Goal: Task Accomplishment & Management: Manage account settings

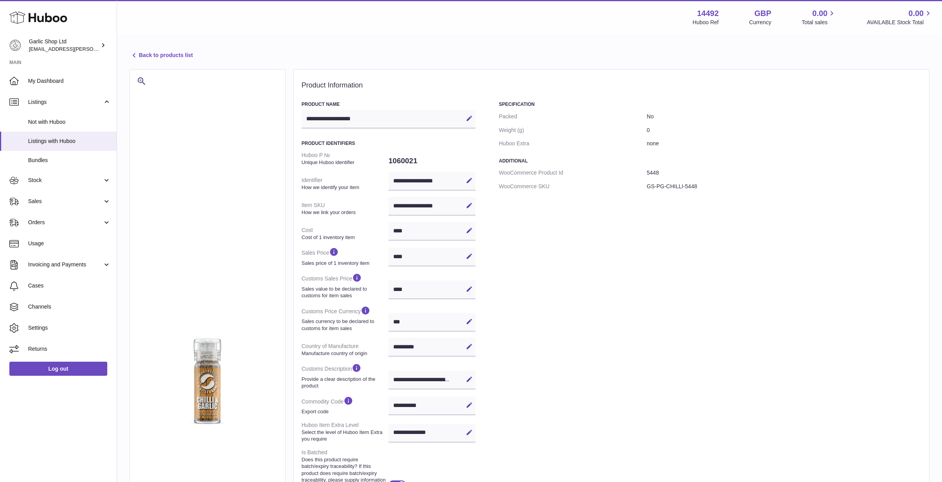
select select "***"
select select "****"
click at [41, 20] on icon at bounding box center [38, 18] width 58 height 16
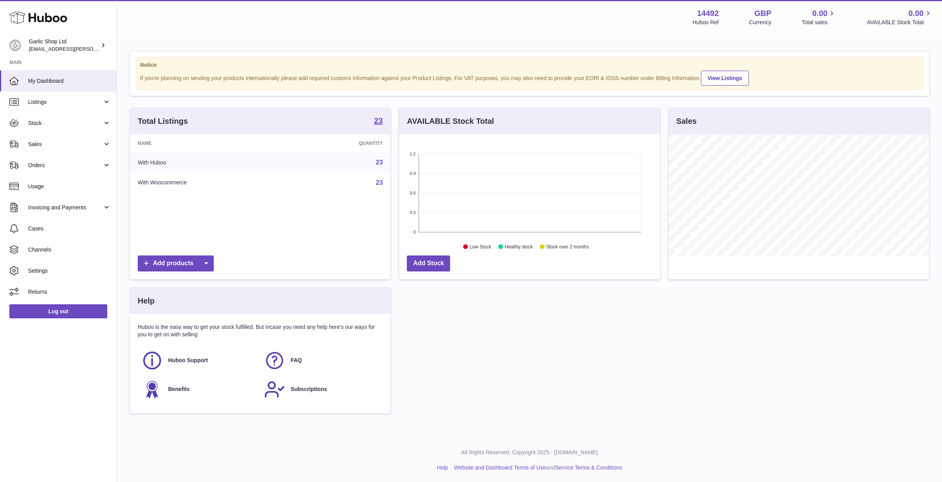
scroll to position [122, 261]
click at [64, 143] on span "Sales" at bounding box center [65, 143] width 75 height 7
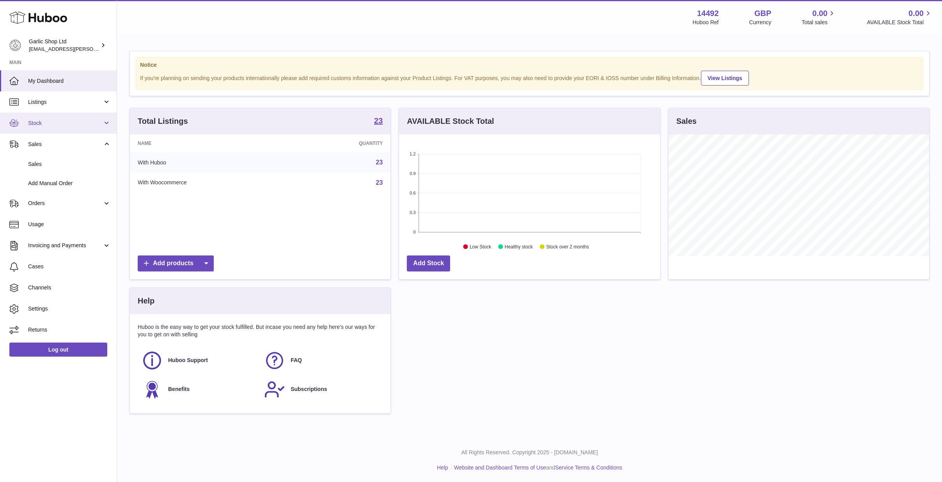
click at [72, 117] on link "Stock" at bounding box center [58, 122] width 117 height 21
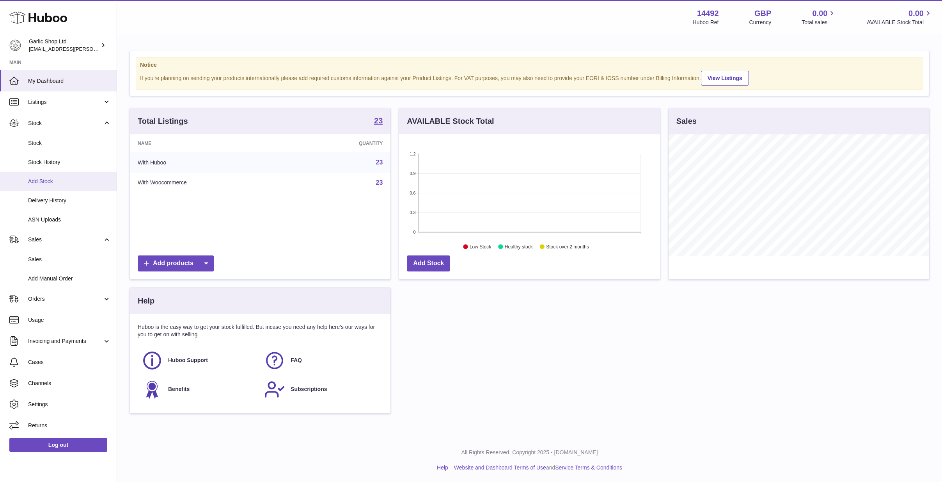
click at [57, 174] on link "Add Stock" at bounding box center [58, 181] width 117 height 19
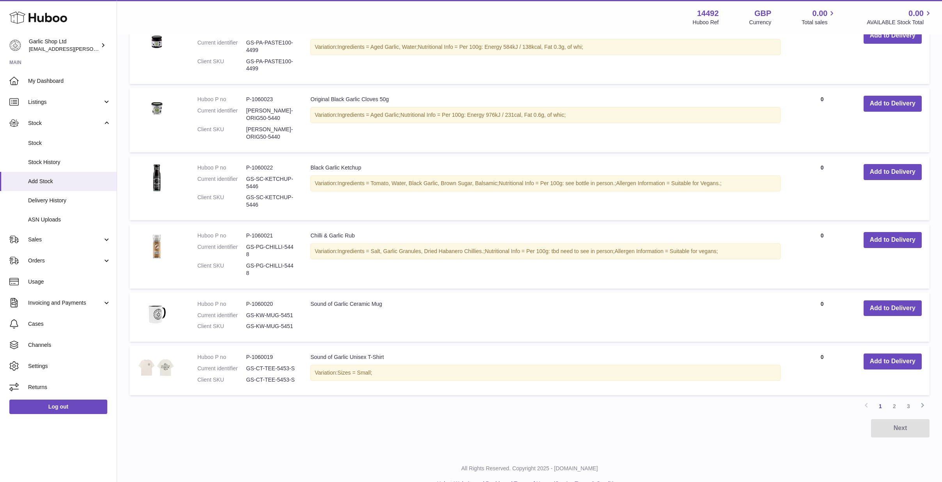
scroll to position [502, 0]
click at [874, 301] on button "Add to Delivery" at bounding box center [893, 309] width 58 height 16
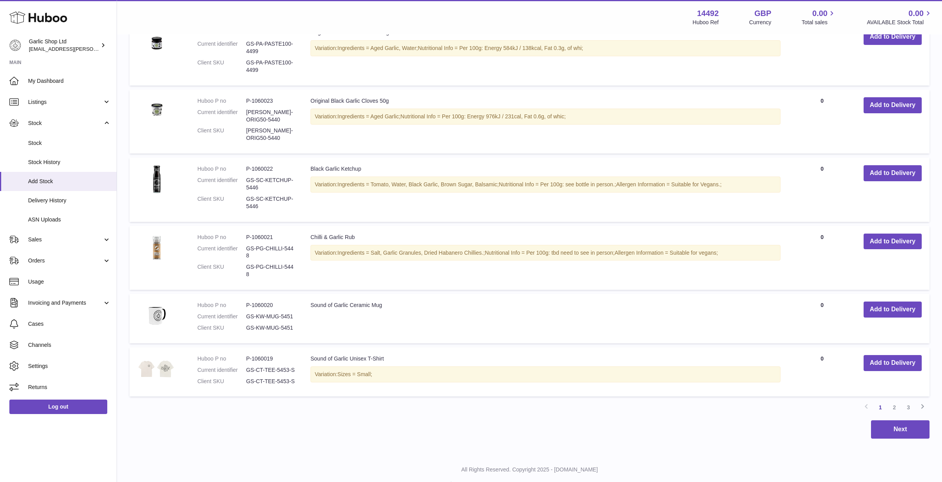
scroll to position [567, 0]
click at [876, 302] on button "Add to Delivery" at bounding box center [893, 310] width 58 height 16
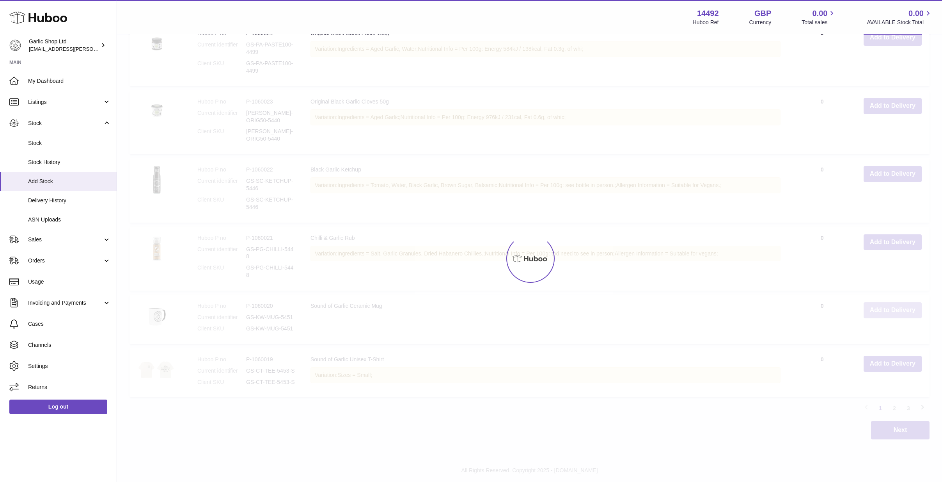
type input "*"
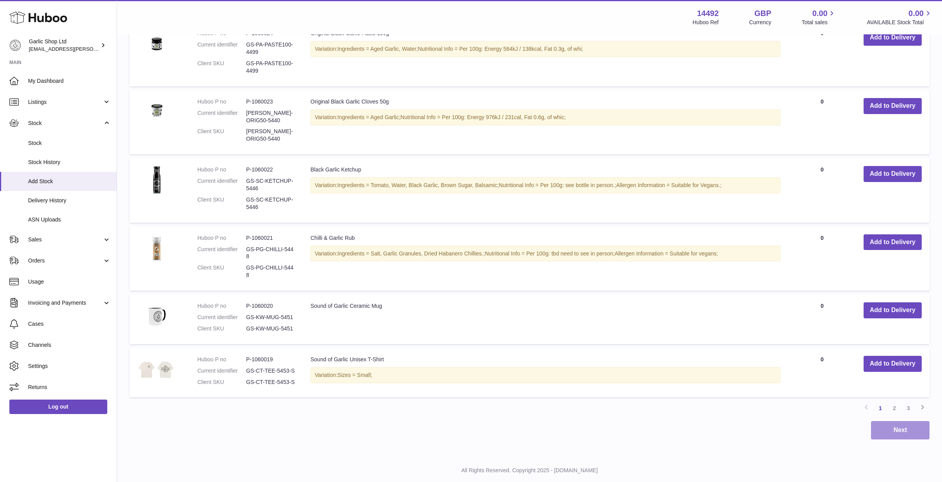
click at [899, 421] on button "Next" at bounding box center [900, 430] width 59 height 18
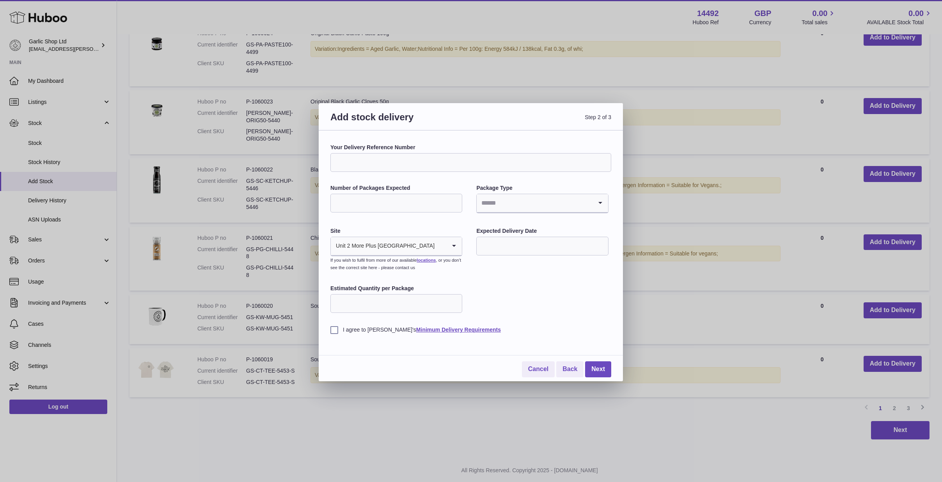
click at [472, 162] on input "Your Delivery Reference Number" at bounding box center [471, 162] width 281 height 19
click at [412, 249] on input "Search for option" at bounding box center [389, 246] width 116 height 18
click at [481, 290] on div "Your Delivery Reference Number Number of Packages Expected Package Type Loading…" at bounding box center [471, 239] width 281 height 190
click at [498, 245] on input "text" at bounding box center [542, 245] width 132 height 19
click at [388, 299] on input "Estimated Quantity per Package" at bounding box center [397, 303] width 132 height 19
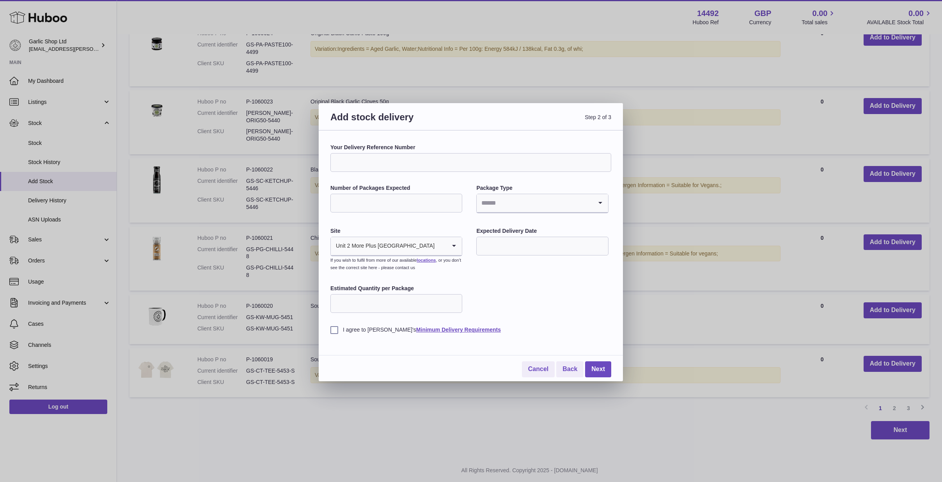
click at [486, 261] on div "Your Delivery Reference Number Number of Packages Expected Package Type Loading…" at bounding box center [471, 239] width 281 height 190
click at [594, 368] on link "Next" at bounding box center [598, 369] width 26 height 16
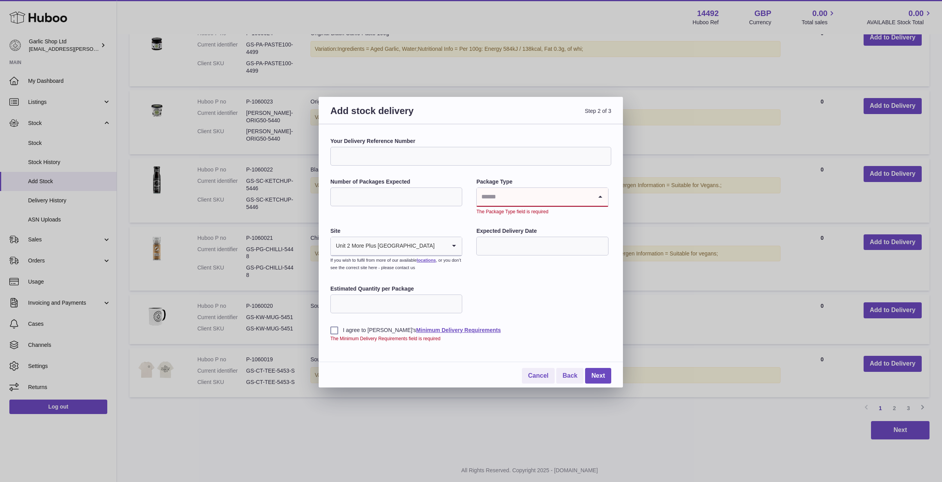
click at [541, 189] on input "Search for option" at bounding box center [535, 197] width 116 height 18
click at [563, 255] on li "Boxes" at bounding box center [542, 249] width 130 height 16
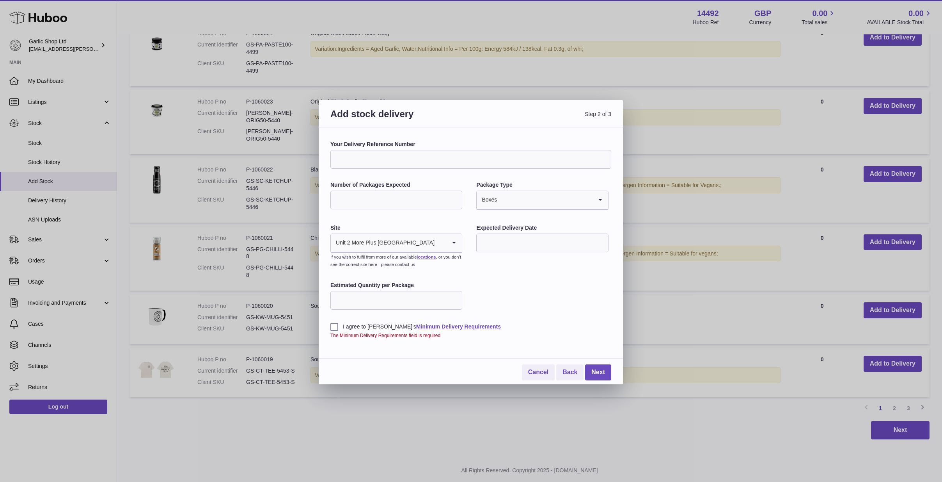
click at [400, 197] on input "Number of Packages Expected" at bounding box center [397, 199] width 132 height 19
type input "*"
click at [506, 286] on div "Your Delivery Reference Number Number of Packages Expected * Package Type Boxes…" at bounding box center [471, 239] width 281 height 198
click at [543, 371] on link "Cancel" at bounding box center [538, 372] width 33 height 16
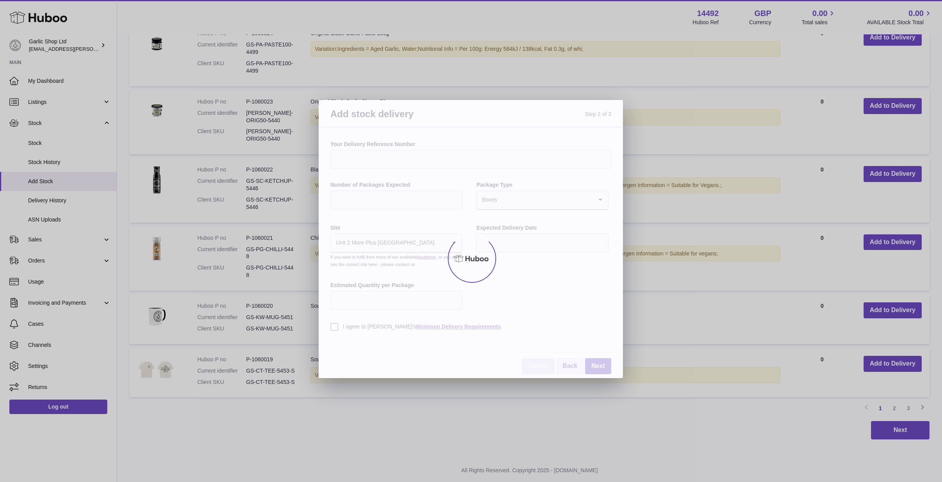
scroll to position [502, 0]
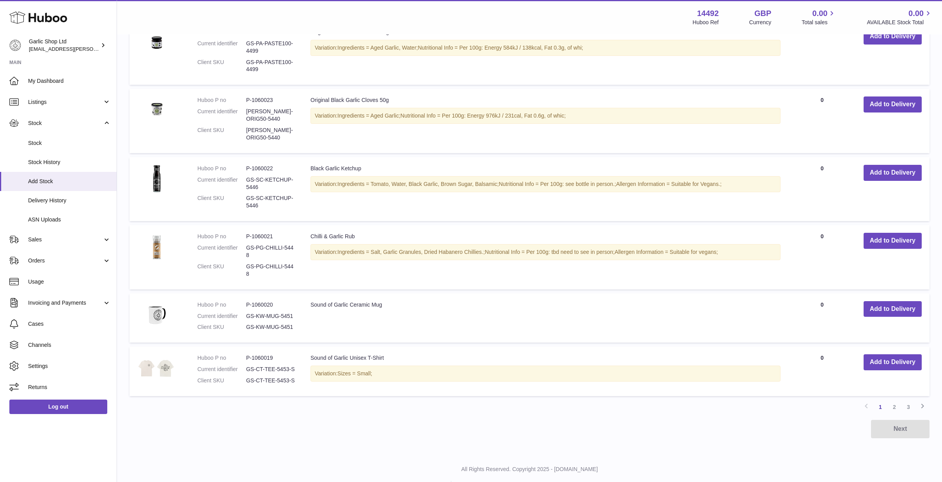
click at [893, 419] on div "Next" at bounding box center [530, 428] width 800 height 18
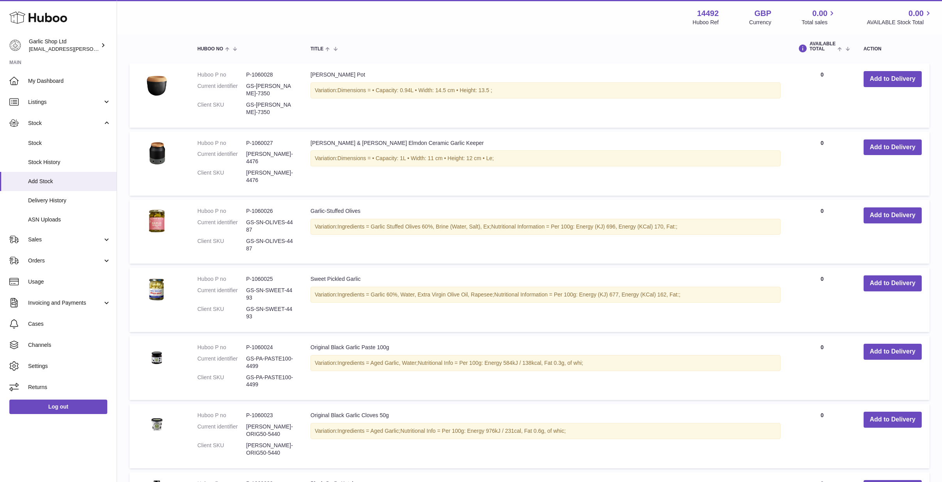
scroll to position [251, 0]
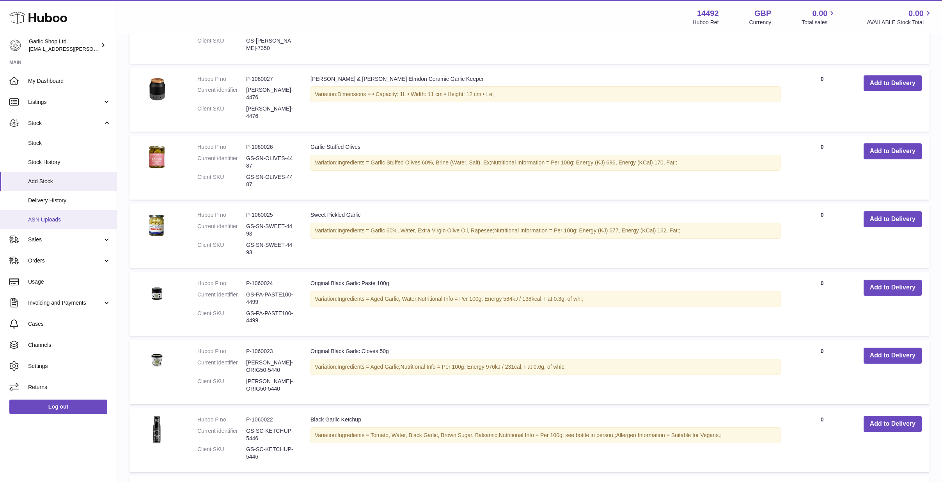
click at [74, 218] on span "ASN Uploads" at bounding box center [69, 219] width 83 height 7
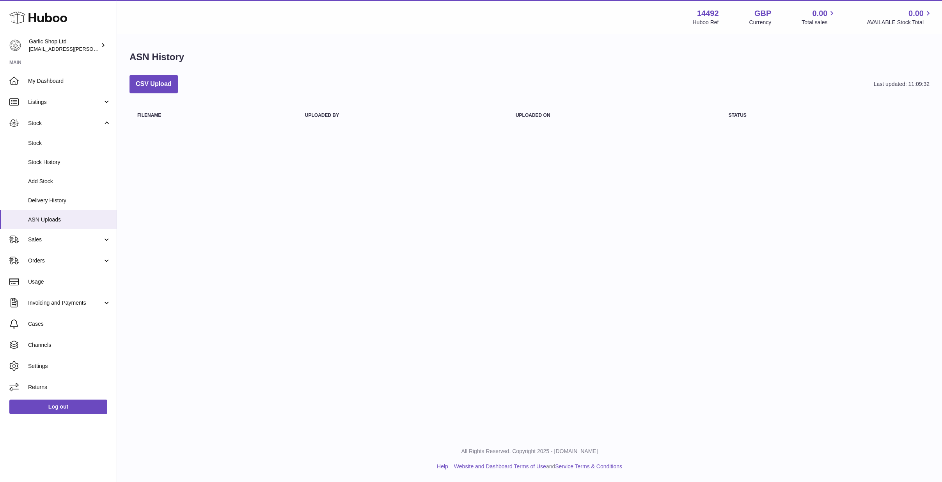
click at [543, 142] on div "ASN History CSV Upload Last updated: 11:09:32 Filename Uploaded by Uploaded on …" at bounding box center [529, 90] width 825 height 110
click at [53, 178] on span "Add Stock" at bounding box center [69, 181] width 83 height 7
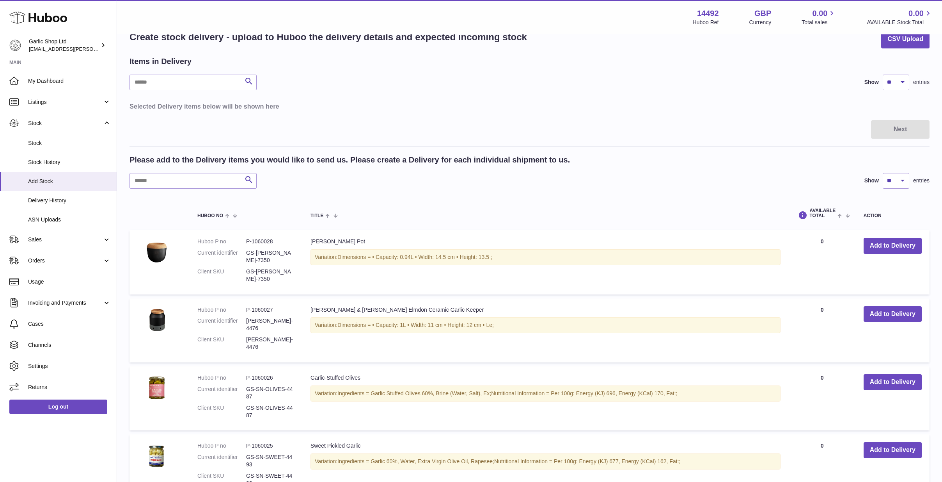
scroll to position [32, 0]
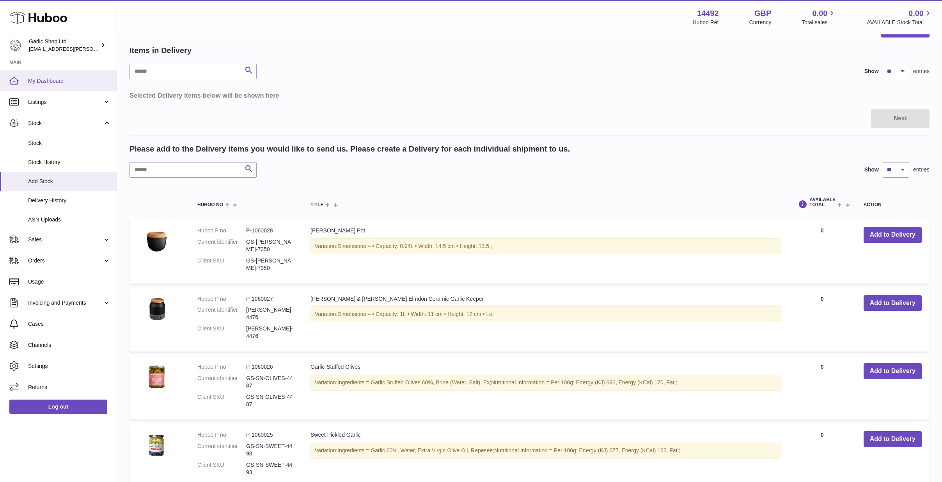
click at [65, 82] on span "My Dashboard" at bounding box center [69, 80] width 83 height 7
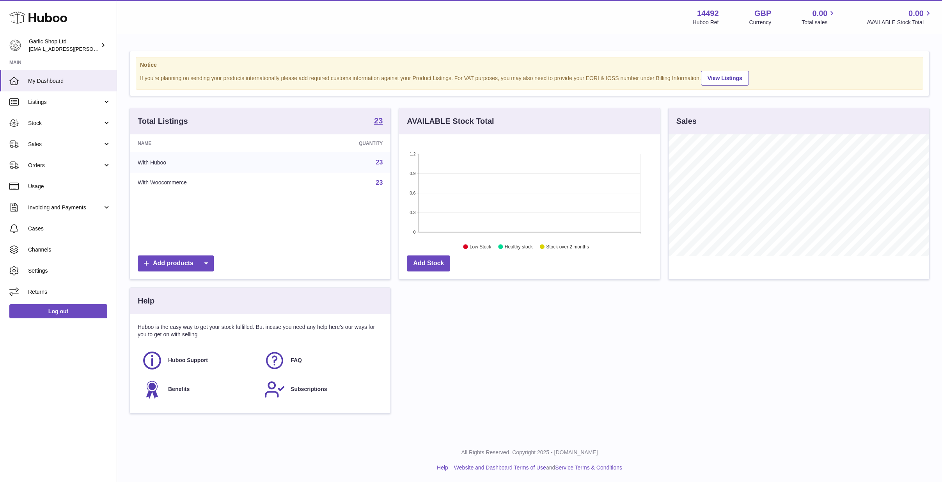
scroll to position [122, 261]
click at [51, 97] on link "Listings" at bounding box center [58, 101] width 117 height 21
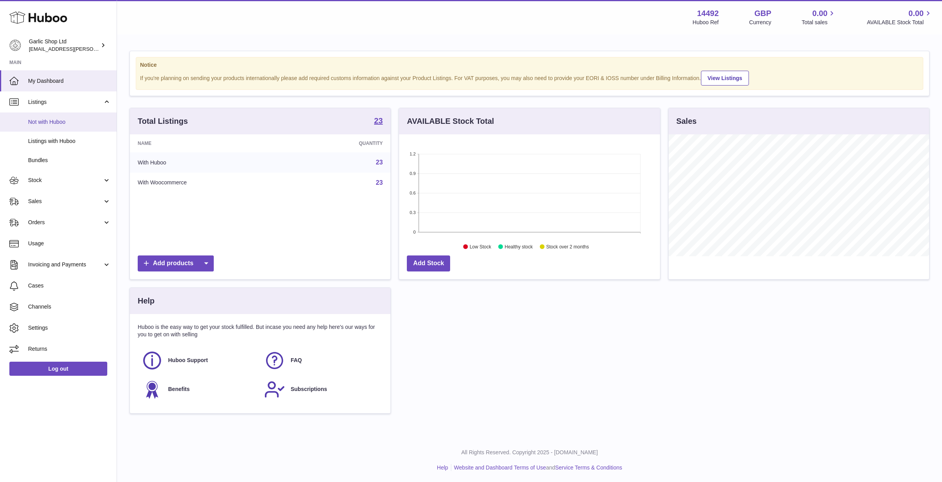
click at [69, 118] on span "Not with Huboo" at bounding box center [69, 121] width 83 height 7
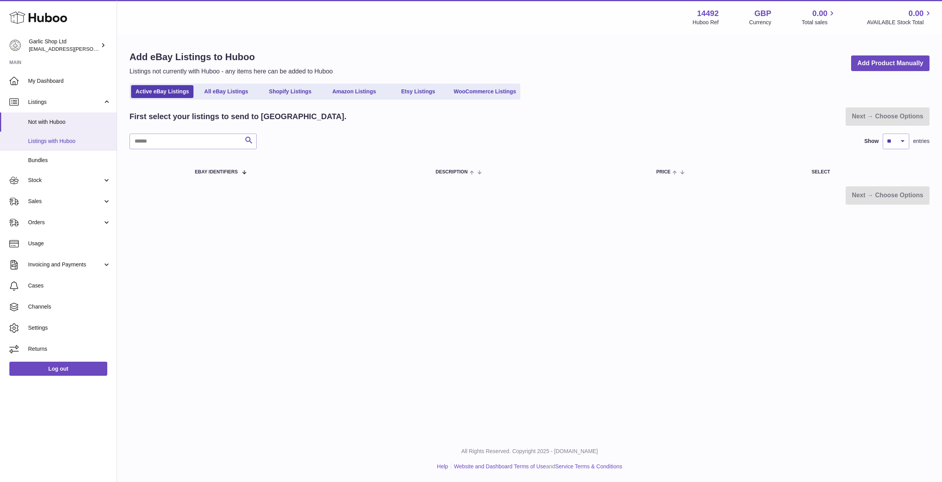
click at [65, 138] on span "Listings with Huboo" at bounding box center [69, 140] width 83 height 7
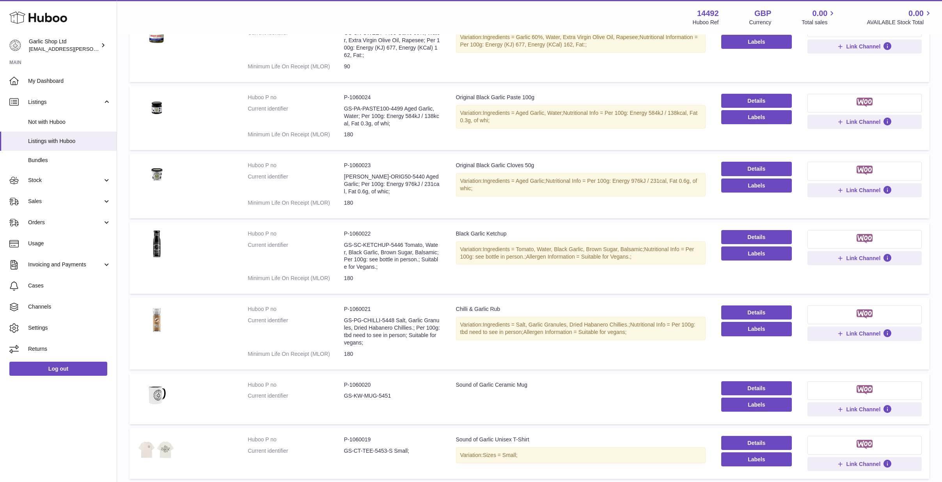
scroll to position [317, 0]
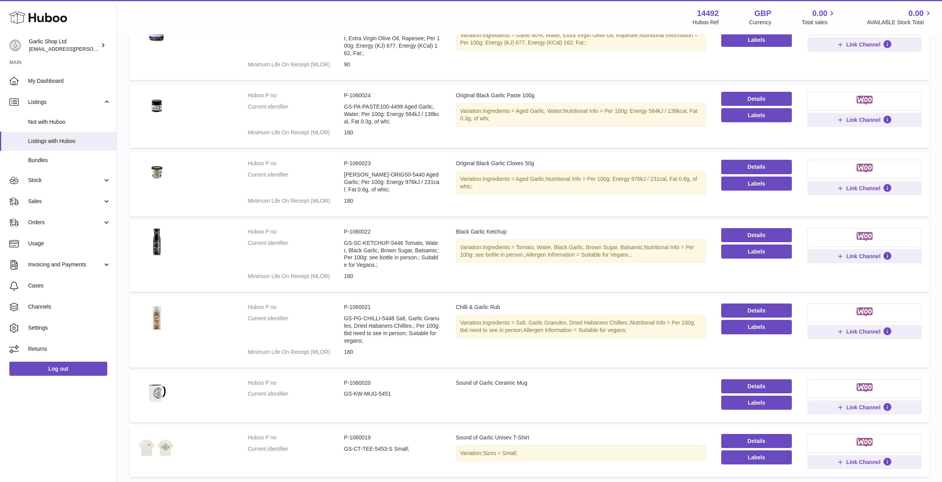
click at [360, 379] on dd "P-1060020" at bounding box center [392, 382] width 96 height 7
click at [352, 379] on dd "P-1060020" at bounding box center [392, 382] width 96 height 7
click at [747, 379] on link "Details" at bounding box center [756, 386] width 71 height 14
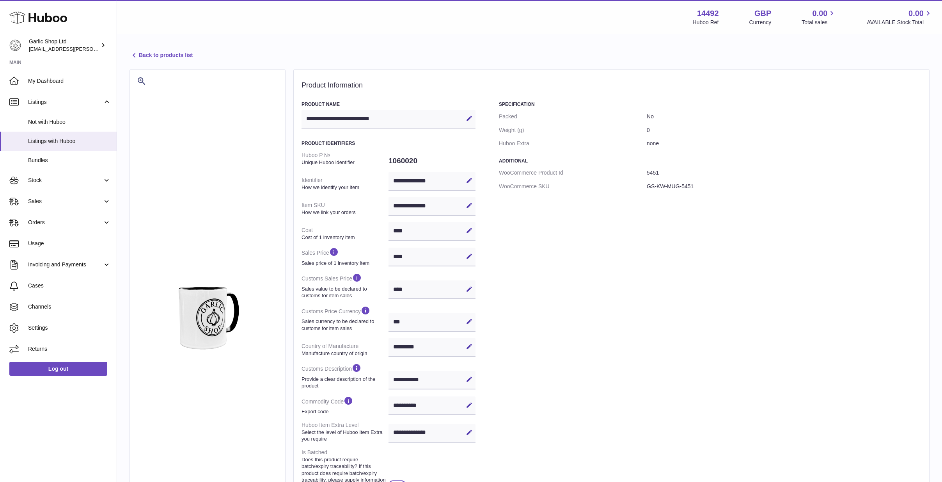
select select "***"
select select "****"
click at [435, 182] on div "**********" at bounding box center [432, 181] width 87 height 19
click at [435, 178] on div "**********" at bounding box center [432, 181] width 87 height 19
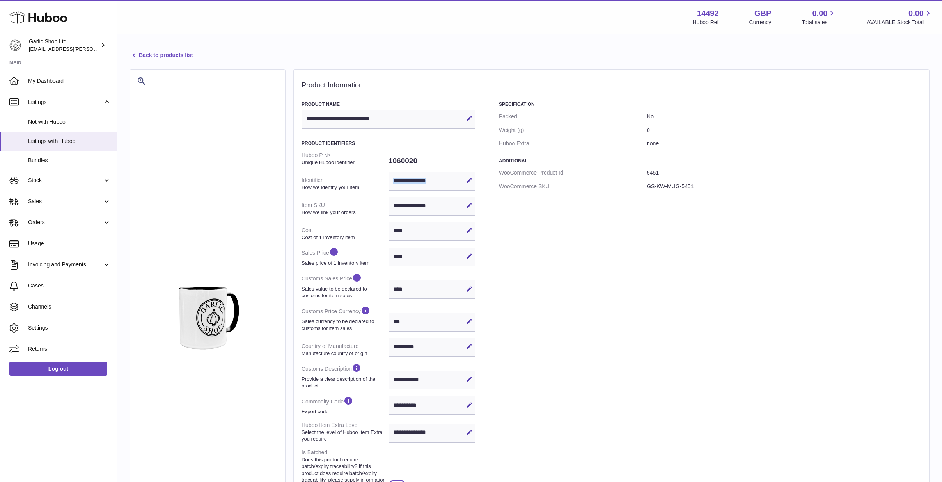
click at [435, 178] on div "**********" at bounding box center [432, 181] width 87 height 19
click at [663, 181] on dd "GS-KW-MUG-5451" at bounding box center [784, 186] width 275 height 14
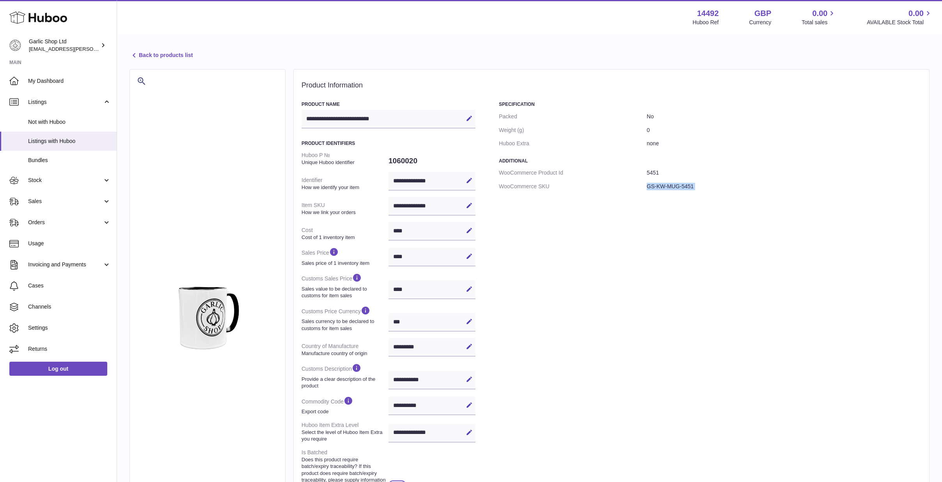
click at [663, 181] on dd "GS-KW-MUG-5451" at bounding box center [784, 186] width 275 height 14
click at [652, 187] on dd "GS-KW-MUG-5451" at bounding box center [784, 186] width 275 height 14
click at [653, 186] on dd "GS-KW-MUG-5451" at bounding box center [784, 186] width 275 height 14
drag, startPoint x: 647, startPoint y: 184, endPoint x: 725, endPoint y: 183, distance: 77.3
click at [725, 183] on dd "GS-KW-MUG-5451" at bounding box center [784, 186] width 275 height 14
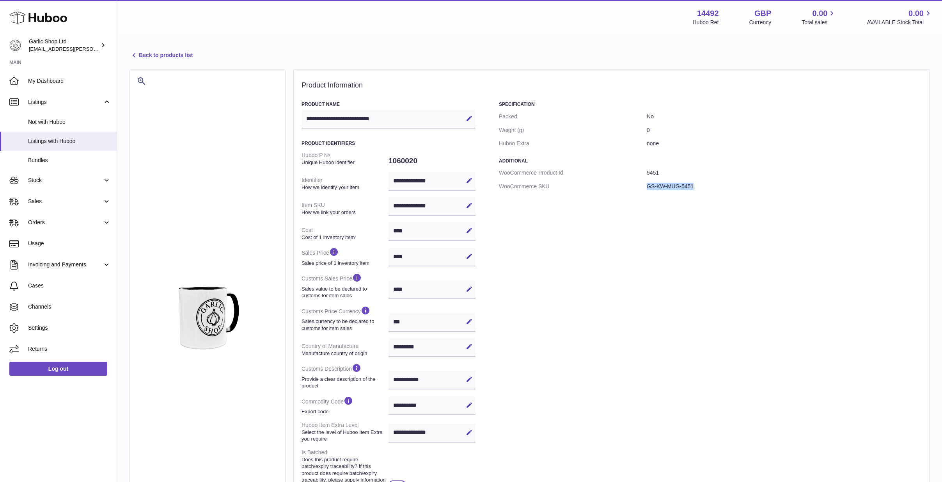
copy dd "GS-KW-MUG-5451"
click at [840, 91] on div "**********" at bounding box center [611, 325] width 636 height 512
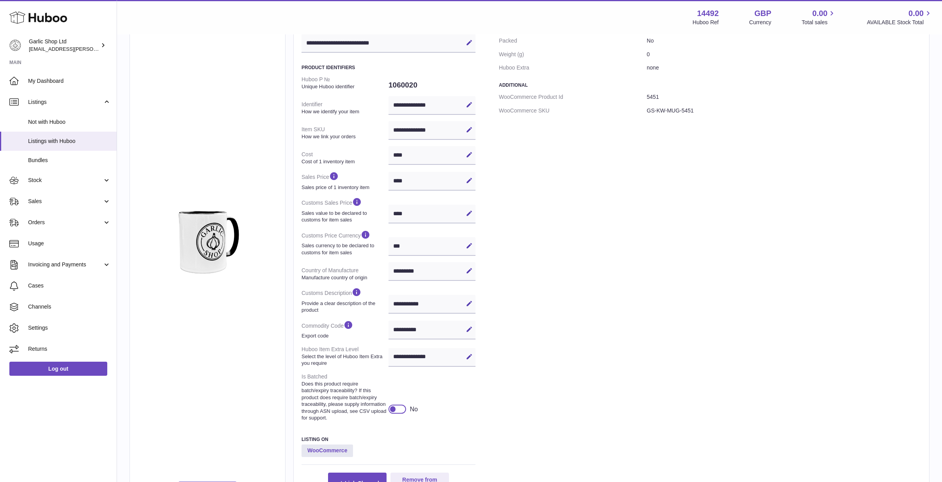
click at [599, 285] on div "Specification Packed No Weight (g) 0 Huboo Extra none Additional WooCommerce Pr…" at bounding box center [710, 259] width 423 height 468
click at [92, 172] on link "Stock" at bounding box center [58, 180] width 117 height 21
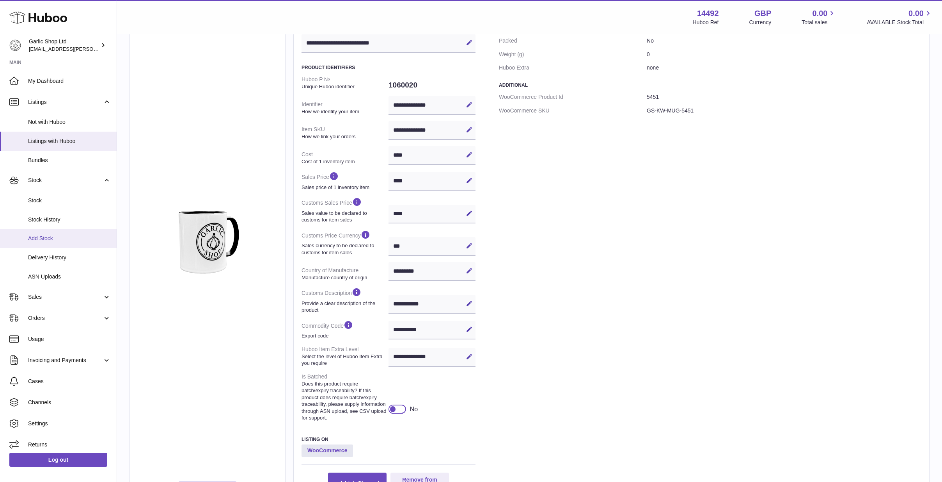
click at [54, 229] on link "Add Stock" at bounding box center [58, 238] width 117 height 19
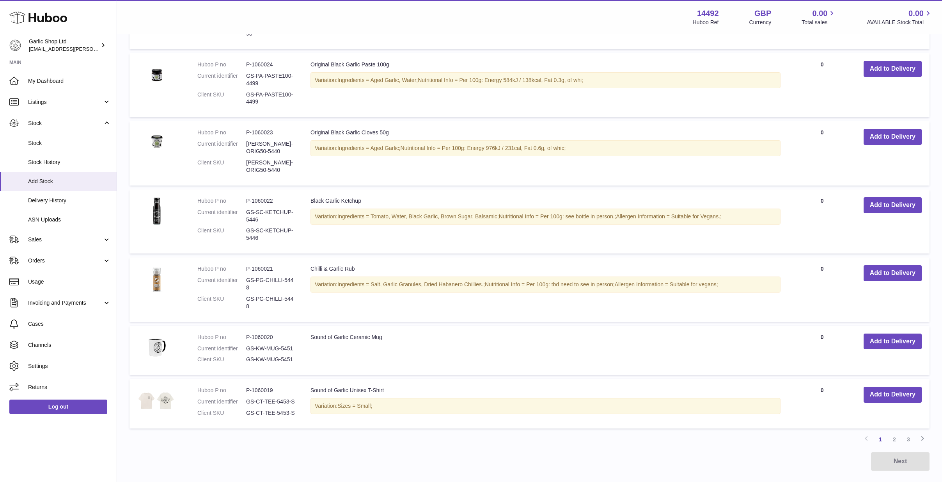
scroll to position [473, 0]
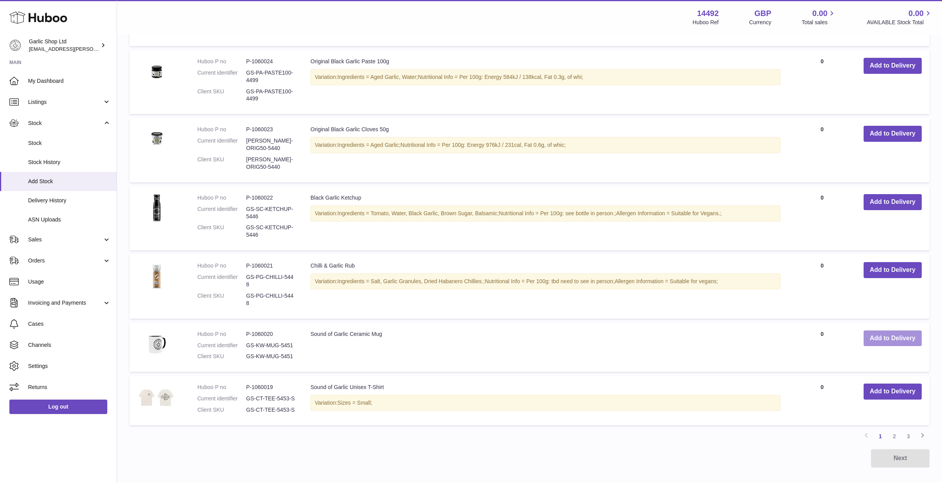
click at [900, 330] on button "Add to Delivery" at bounding box center [893, 338] width 58 height 16
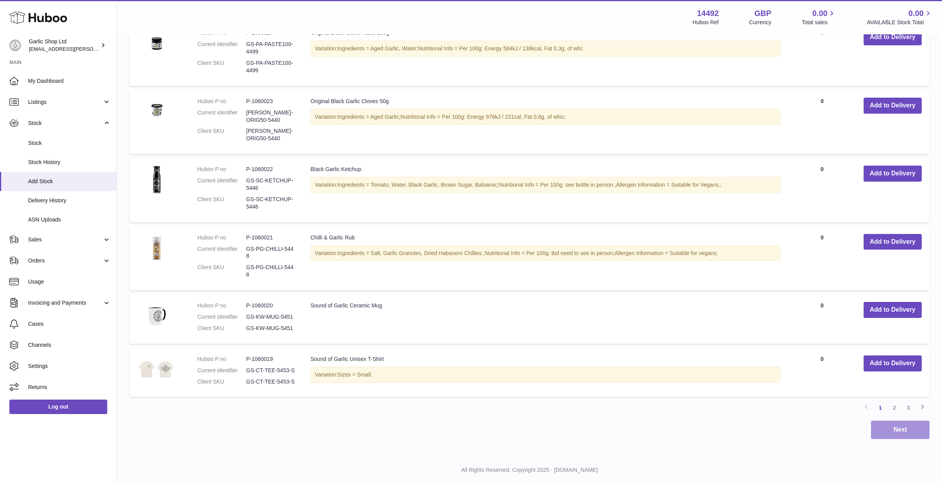
scroll to position [567, 0]
click at [895, 421] on button "Next" at bounding box center [900, 430] width 59 height 18
drag, startPoint x: 672, startPoint y: 342, endPoint x: 642, endPoint y: 342, distance: 29.3
click at [671, 342] on div at bounding box center [471, 241] width 942 height 482
click at [50, 220] on span "ASN Uploads" at bounding box center [69, 219] width 83 height 7
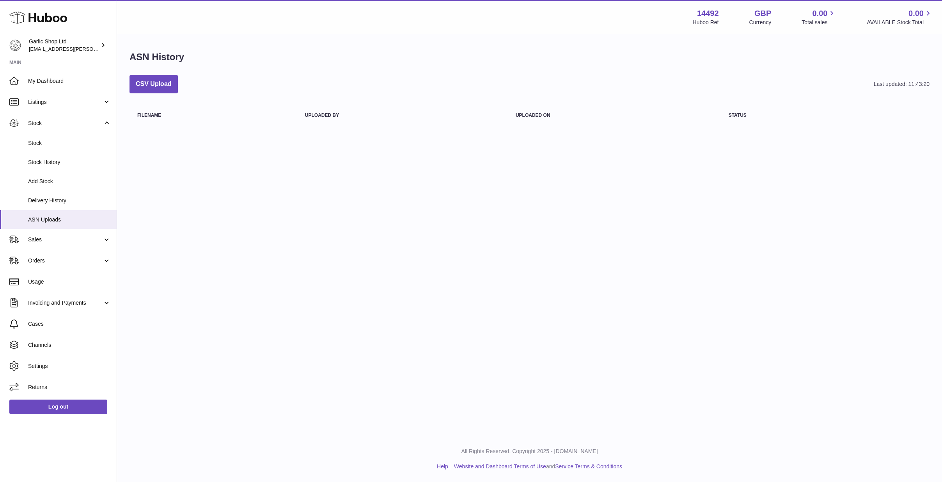
click at [199, 132] on div "ASN History CSV Upload Last updated: 11:43:20 Filename Uploaded by Uploaded on …" at bounding box center [529, 90] width 825 height 110
